Goal: Find specific page/section: Find specific page/section

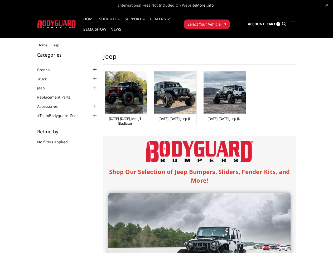
click at [166, 136] on div "Shop Our Selection of Jeep Bumpers, Sliders, Fender Kits, and More! Jeep JT Gla…" at bounding box center [199, 245] width 193 height 219
click at [142, 19] on li "Support FAQ Install Instructions Shipping Warranty Terms & Conditions Cancellat…" at bounding box center [135, 22] width 25 height 10
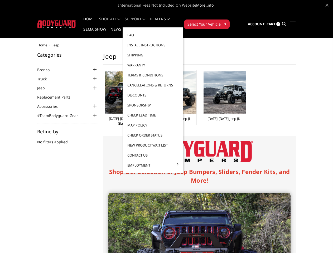
click at [142, 22] on li "Support FAQ Install Instructions Shipping Warranty Terms & Conditions Cancellat…" at bounding box center [135, 22] width 25 height 10
click at [221, 21] on span "Select Your Vehicle" at bounding box center [203, 24] width 33 height 6
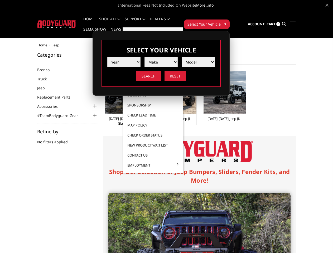
click at [221, 21] on span "Select Your Vehicle" at bounding box center [203, 24] width 33 height 6
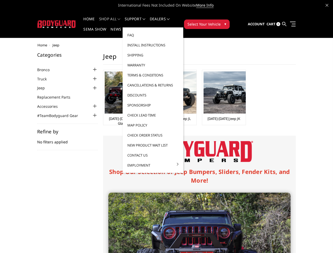
click at [91, 66] on div at bounding box center [94, 69] width 6 height 6
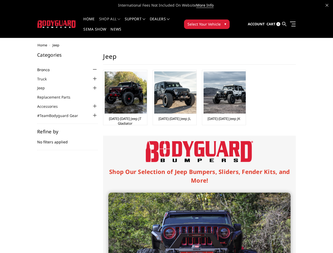
click at [58, 75] on link "[DATE]-[DATE] Bronco Front" at bounding box center [69, 78] width 58 height 6
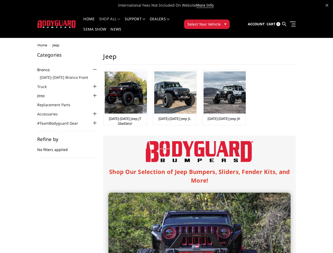
click at [58, 78] on ul "[DATE]-[DATE] Bronco Front [DATE]-[DATE] Bronco Rear [DATE]-[DATE] Bronco Steps…" at bounding box center [69, 76] width 58 height 8
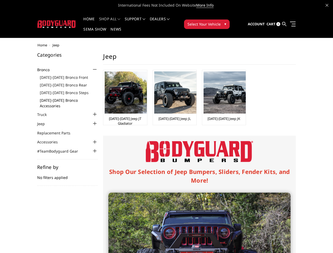
click at [58, 98] on link "[DATE]-[DATE] Bronco Accessories" at bounding box center [69, 103] width 58 height 11
